Goal: Information Seeking & Learning: Learn about a topic

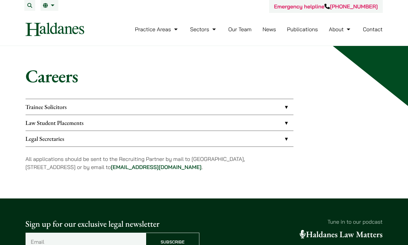
click at [89, 102] on link "Trainee Solicitors" at bounding box center [160, 107] width 268 height 16
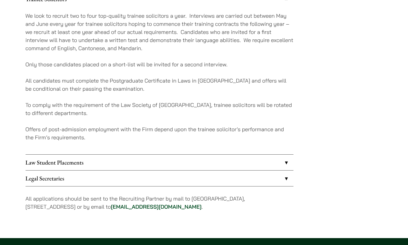
scroll to position [148, 0]
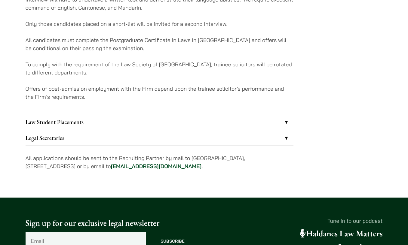
click at [51, 119] on link "Law Student Placements" at bounding box center [160, 122] width 268 height 16
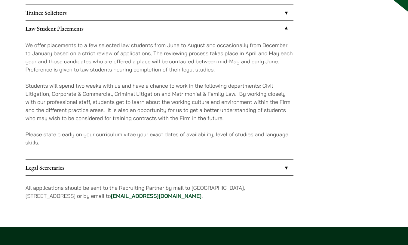
scroll to position [90, 0]
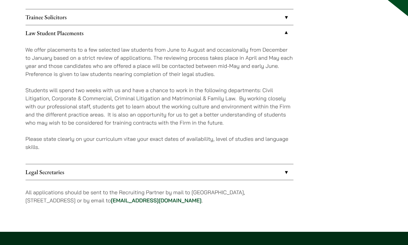
click at [79, 14] on link "Trainee Solicitors" at bounding box center [160, 17] width 268 height 16
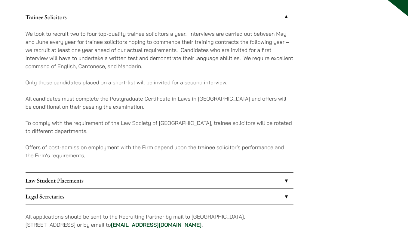
click at [71, 173] on link "Law Student Placements" at bounding box center [160, 181] width 268 height 16
